Goal: Task Accomplishment & Management: Manage account settings

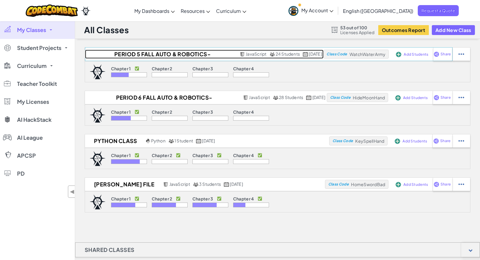
click at [150, 55] on h2 "Period 5 Fall Auto & Robotics-Courdy([DATE] - [DATE])" at bounding box center [161, 54] width 153 height 9
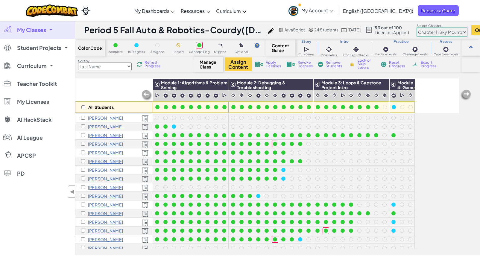
click at [39, 32] on span "My Classes" at bounding box center [31, 29] width 29 height 5
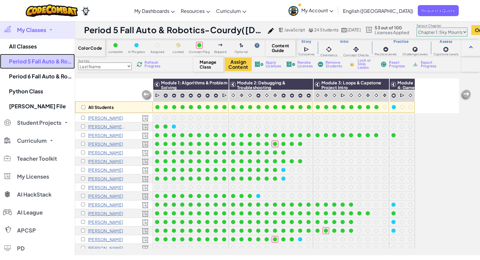
click at [28, 61] on link "Period 5 Fall Auto & Robotics-Courdy([DATE] - [DATE])" at bounding box center [37, 61] width 75 height 15
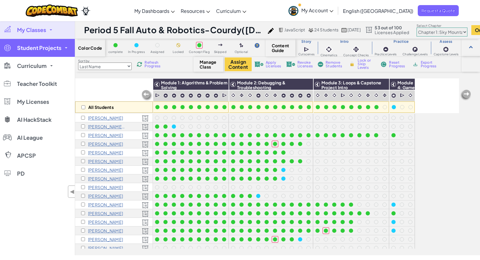
click at [35, 47] on span "Student Projects" at bounding box center [39, 47] width 44 height 5
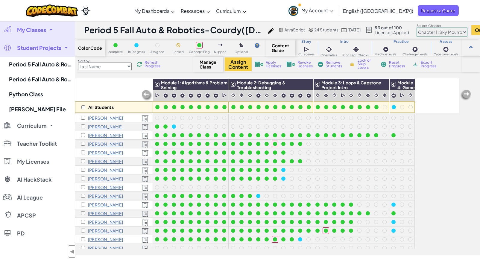
click at [31, 25] on link "My Classes" at bounding box center [37, 30] width 75 height 18
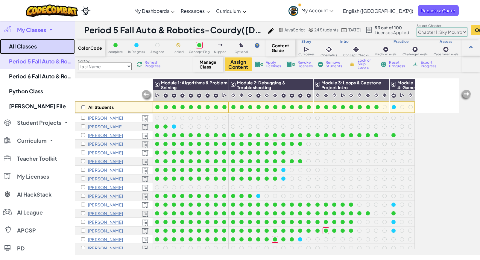
click at [25, 41] on link "All Classes" at bounding box center [37, 46] width 75 height 15
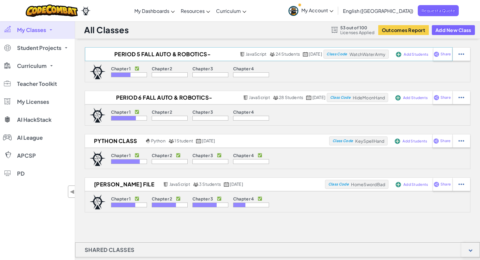
click at [420, 53] on span "Add Students" at bounding box center [415, 55] width 25 height 4
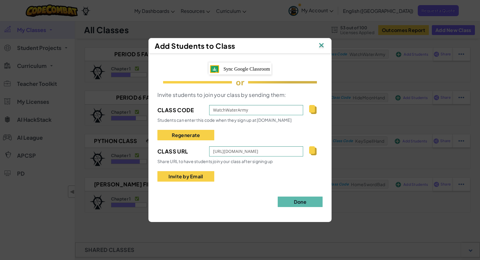
click at [221, 69] on div "Sync Google Classroom" at bounding box center [239, 69] width 63 height 12
click at [307, 203] on button "Done" at bounding box center [300, 202] width 45 height 10
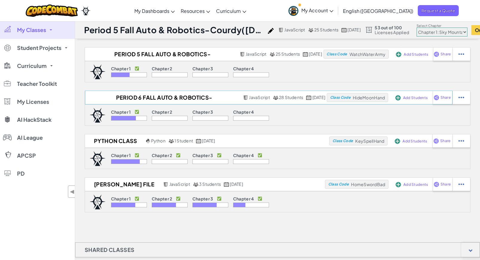
click at [415, 56] on span "Add Students" at bounding box center [415, 55] width 25 height 4
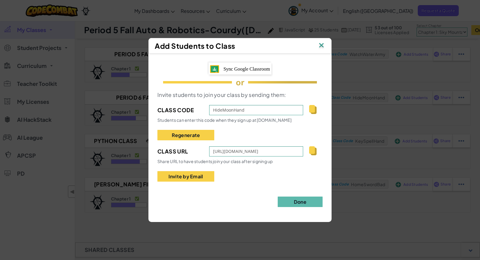
click at [267, 68] on span "Sync Google Classroom" at bounding box center [246, 68] width 47 height 5
